Goal: Complete application form: Complete application form

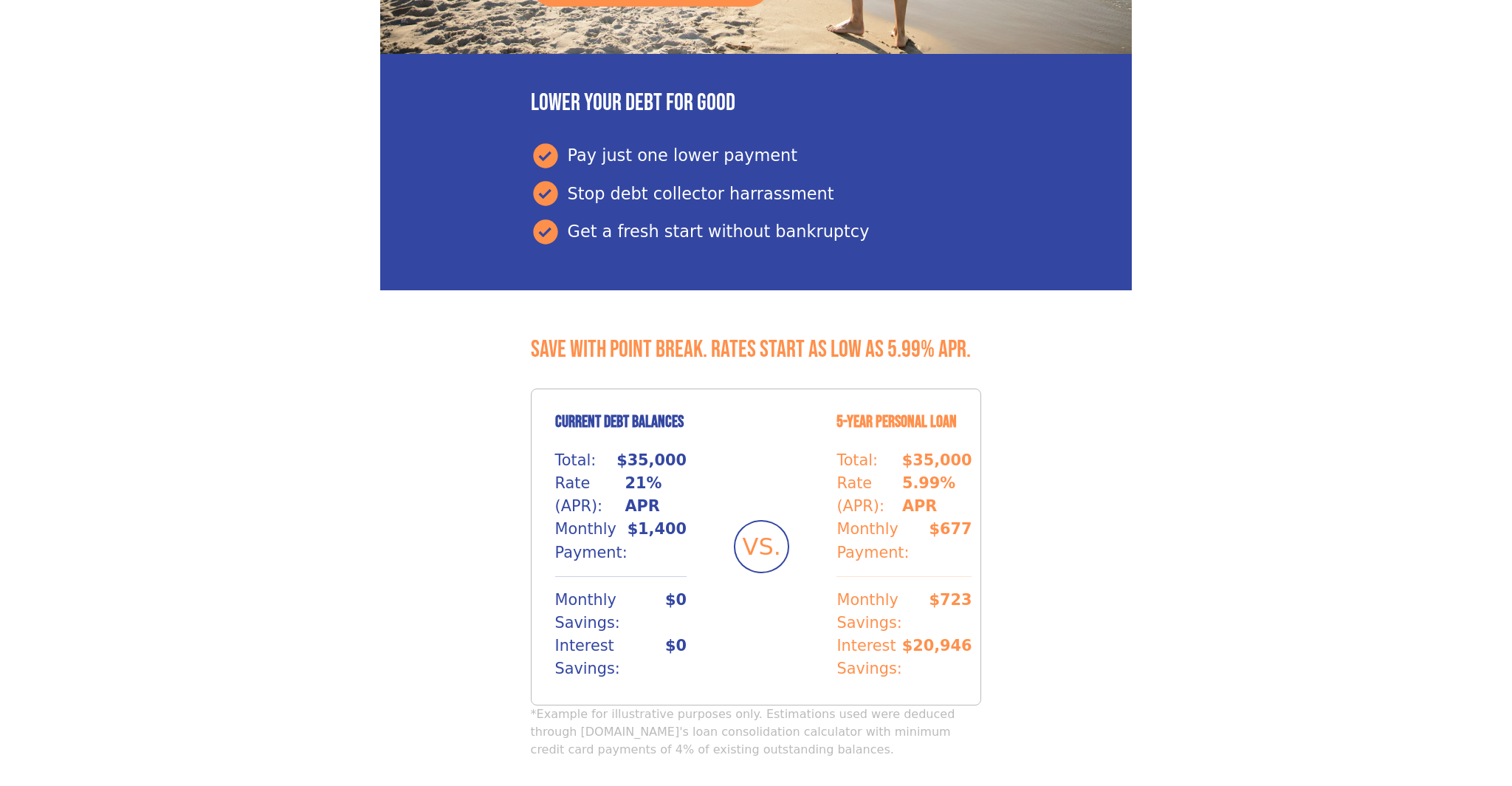
scroll to position [665, 0]
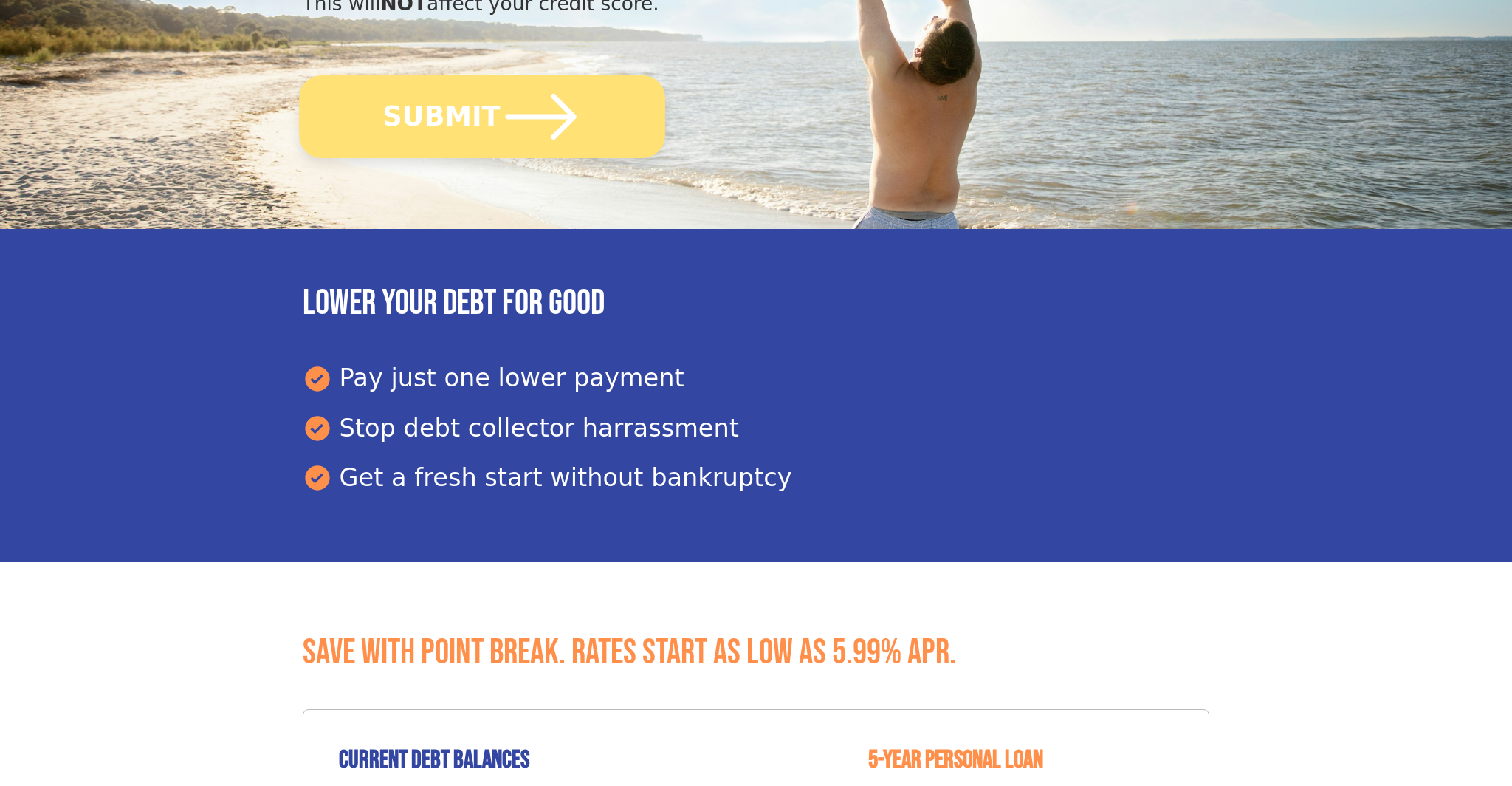
click at [441, 102] on button "SUBMIT" at bounding box center [482, 117] width 367 height 83
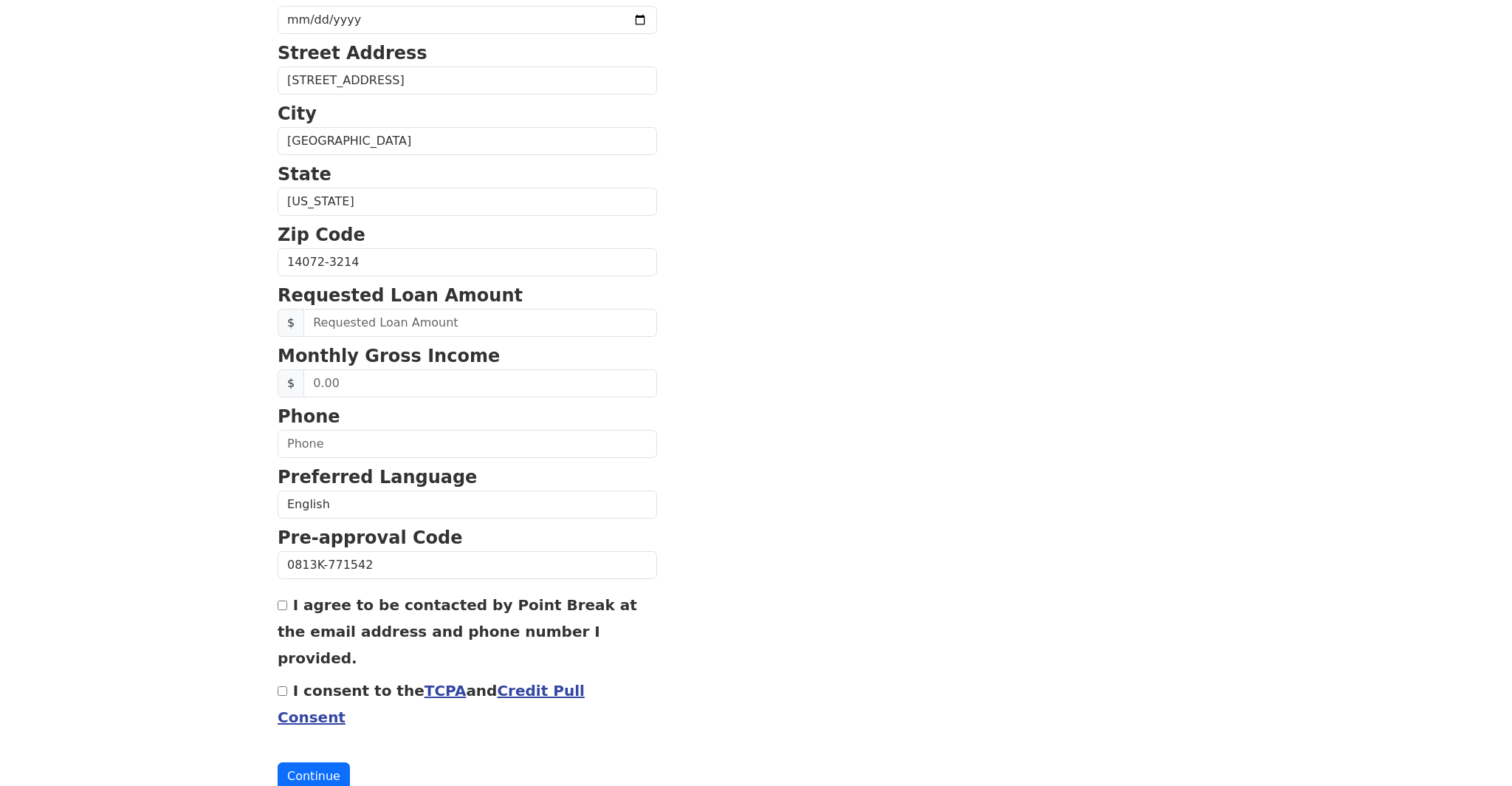
scroll to position [390, 0]
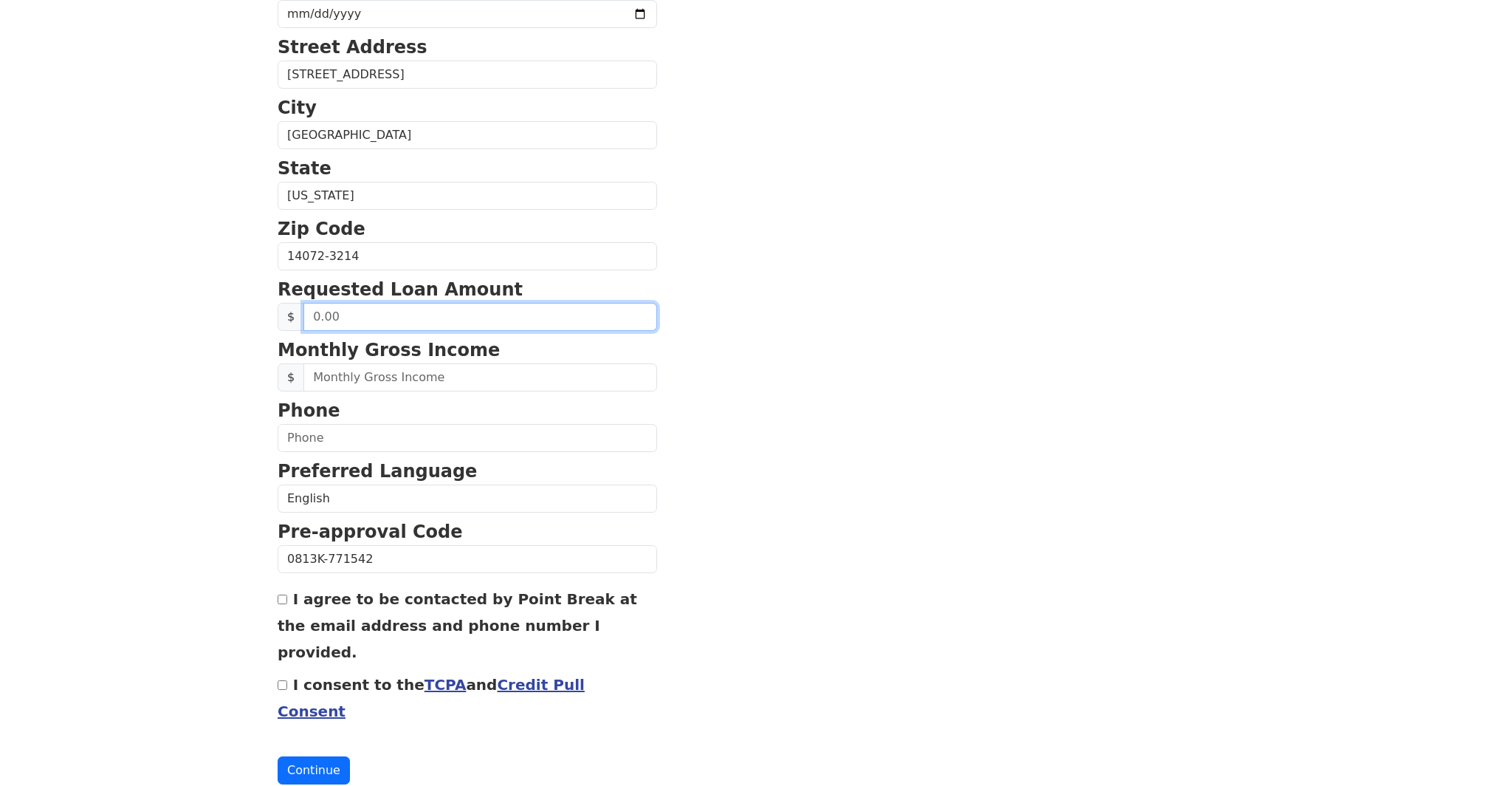
click at [417, 322] on input "text" at bounding box center [480, 316] width 354 height 28
type input "25,000.00"
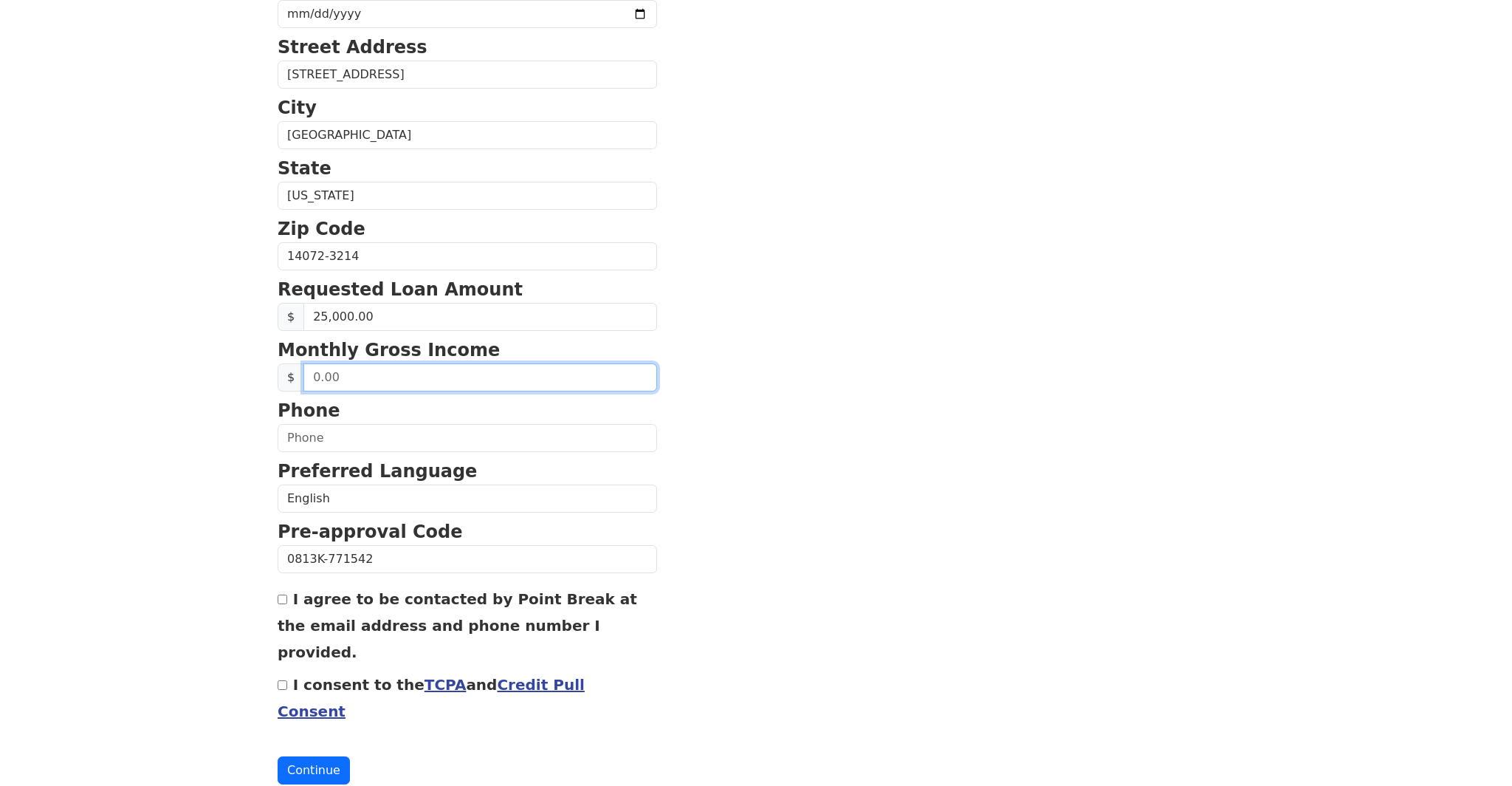
click at [428, 380] on input "text" at bounding box center [480, 377] width 354 height 28
type input "2,800.00"
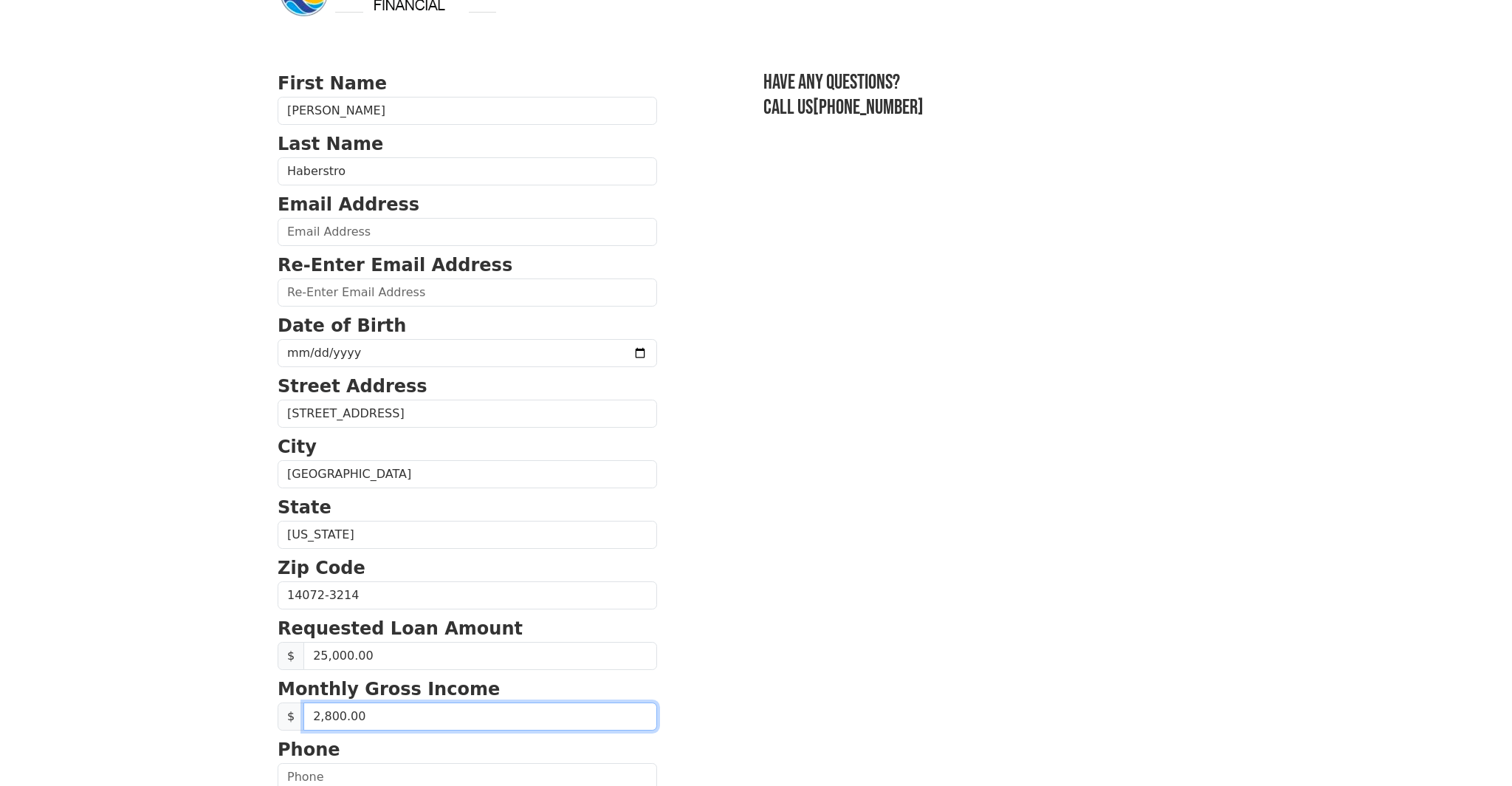
scroll to position [0, 0]
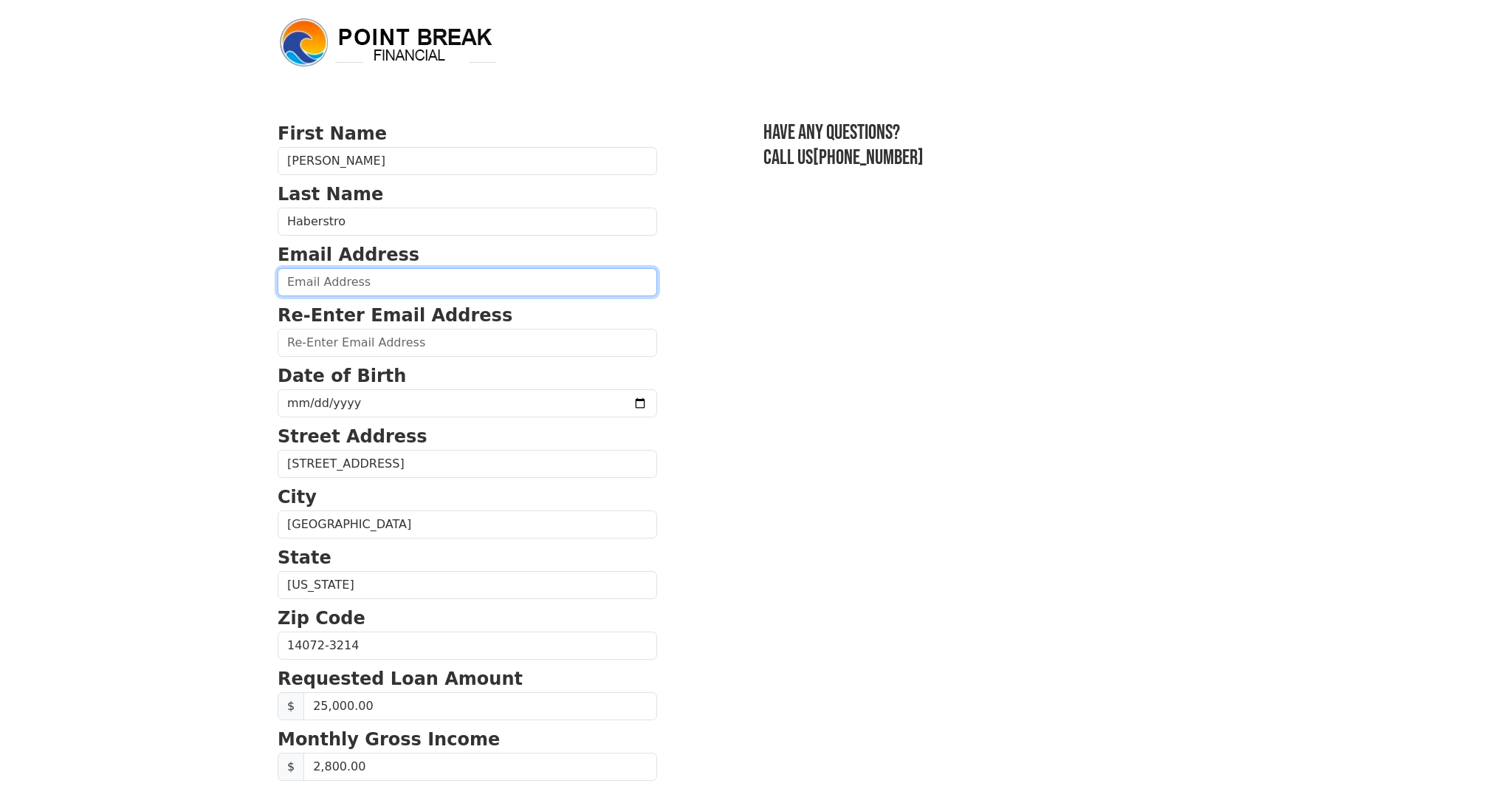
click at [376, 285] on input "email" at bounding box center [467, 282] width 380 height 28
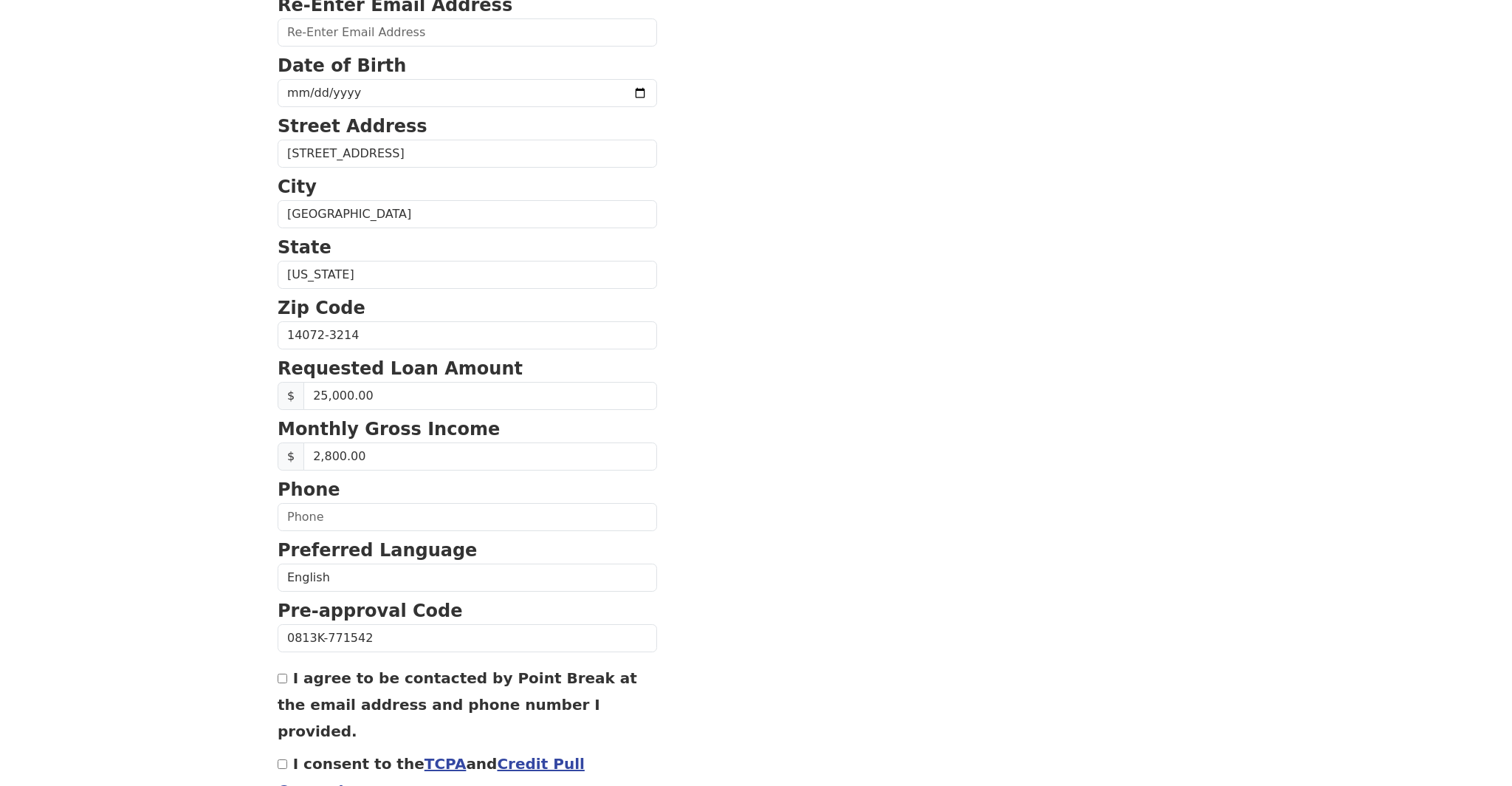
scroll to position [390, 0]
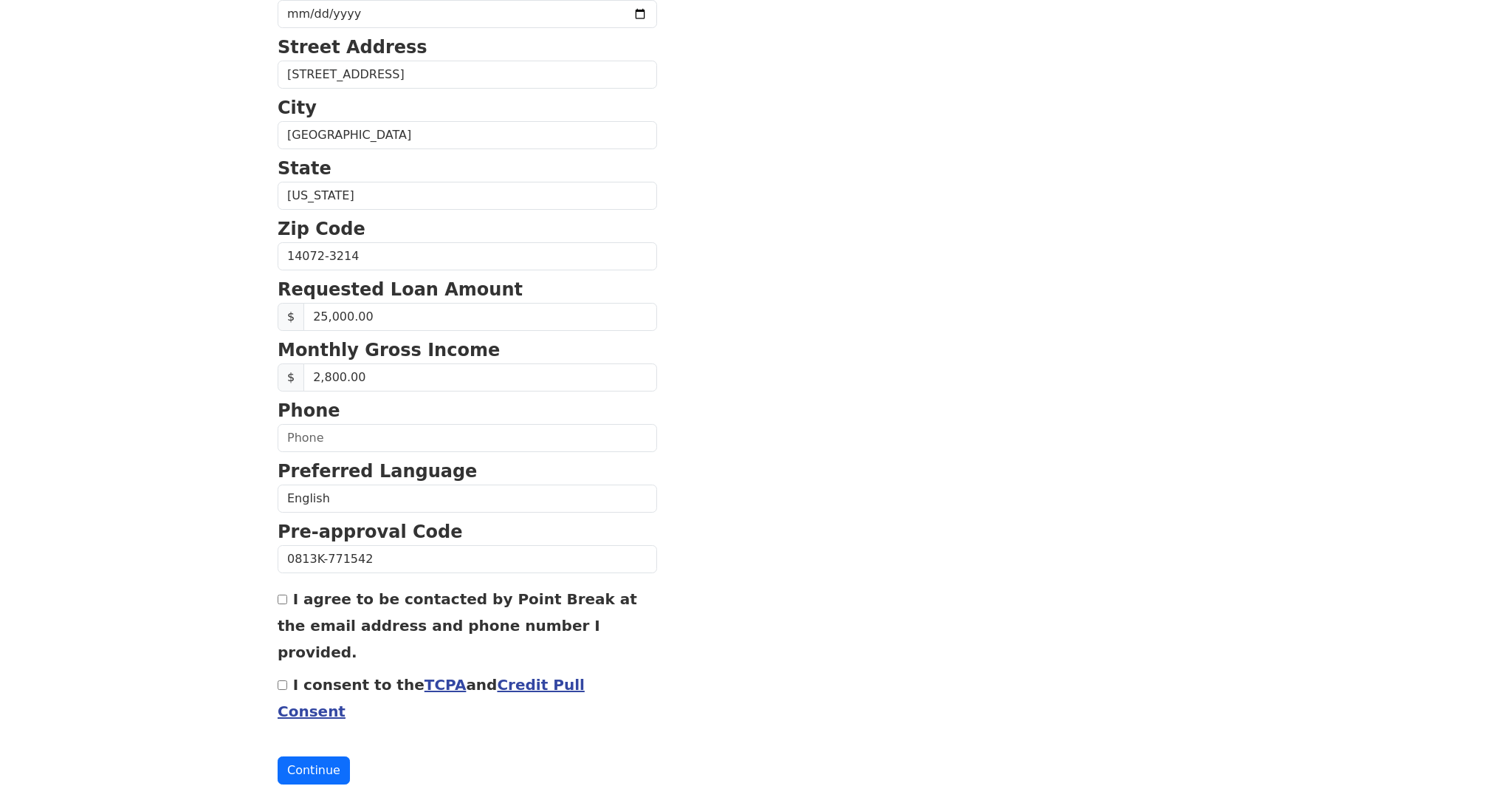
click at [424, 676] on link "TCPA" at bounding box center [445, 685] width 42 height 18
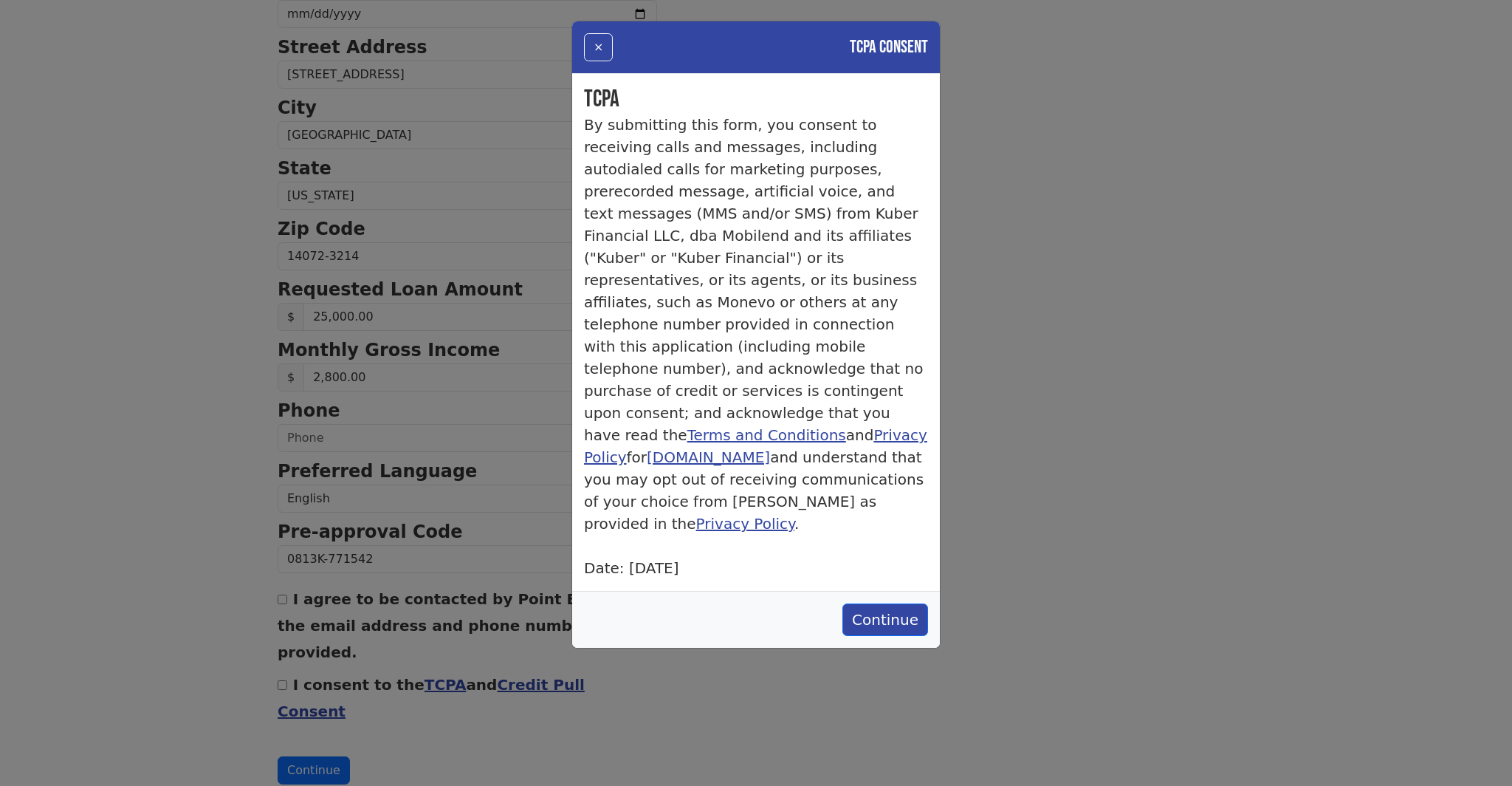
click at [1004, 377] on div "× TCPA Consent TCPA By submitting this form, you consent to receiving calls and…" at bounding box center [756, 393] width 1512 height 786
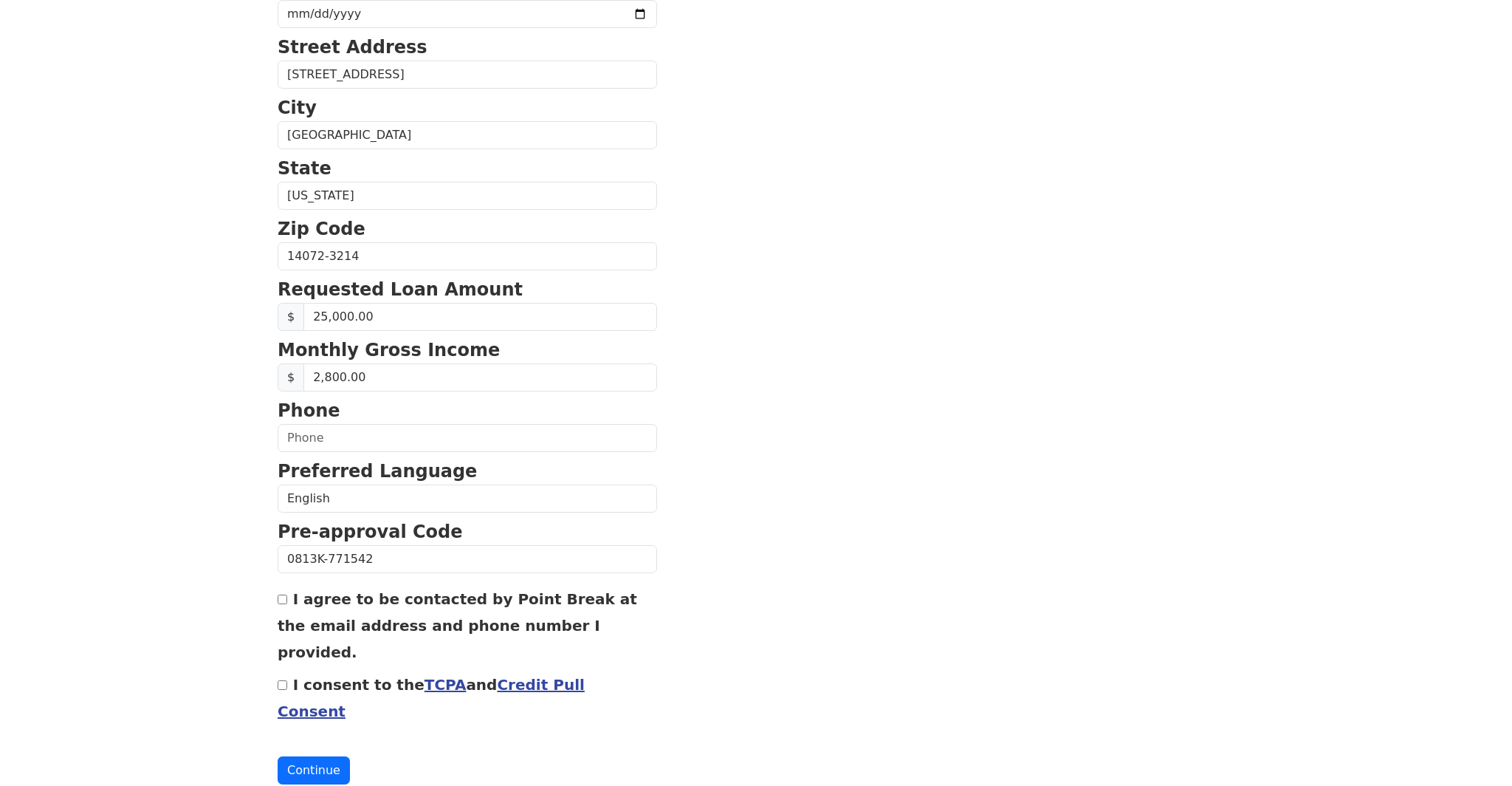
click at [536, 676] on link "Credit Pull Consent" at bounding box center [431, 698] width 307 height 44
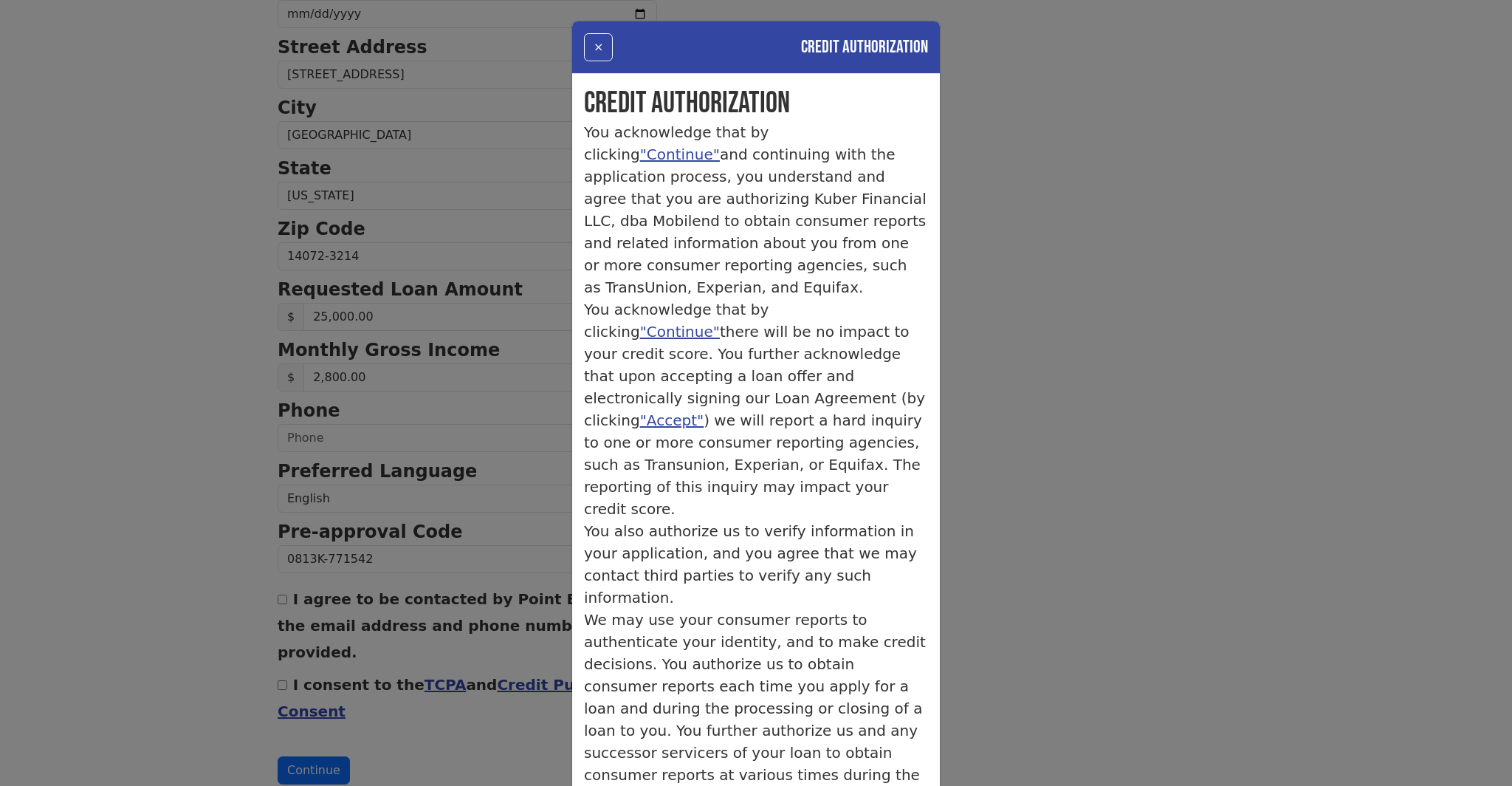
click at [985, 365] on div "× Credit Authorization Credit Authorization You acknowledge that by clicking "C…" at bounding box center [756, 393] width 1512 height 786
